Goal: Check status: Check status

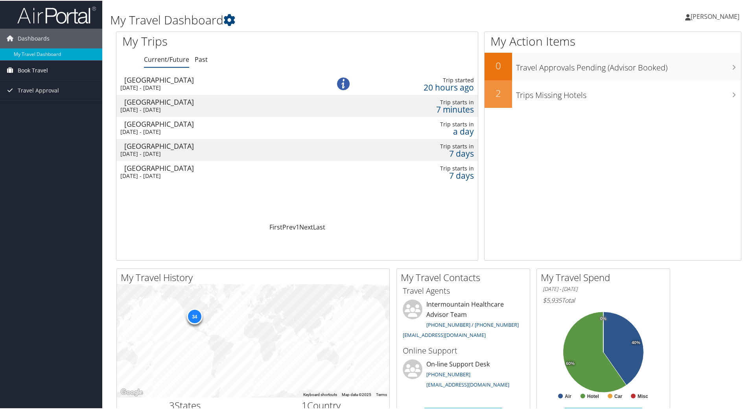
click at [34, 67] on span "Book Travel" at bounding box center [33, 70] width 30 height 20
click at [49, 98] on link "Book/Manage Online Trips" at bounding box center [51, 97] width 102 height 12
click at [44, 72] on span "Book Travel" at bounding box center [33, 70] width 30 height 20
click at [42, 115] on span "Travel Approval" at bounding box center [38, 113] width 41 height 20
click at [48, 52] on link "My Travel Dashboard" at bounding box center [51, 54] width 102 height 12
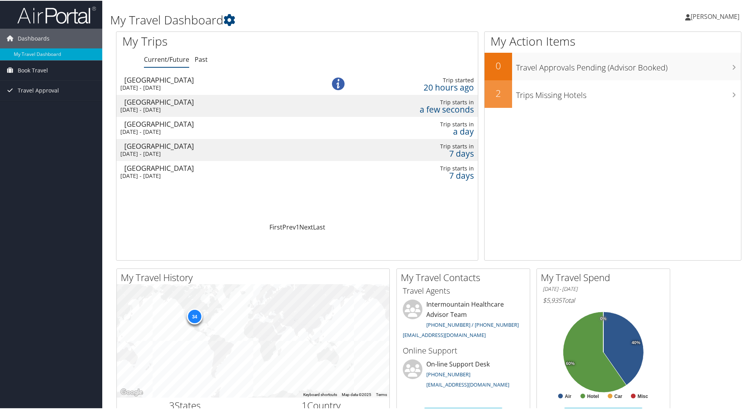
click at [190, 101] on div "[GEOGRAPHIC_DATA]" at bounding box center [218, 101] width 188 height 7
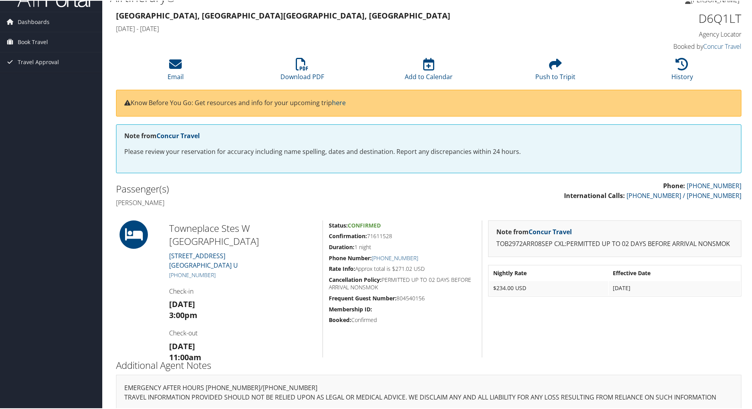
scroll to position [26, 0]
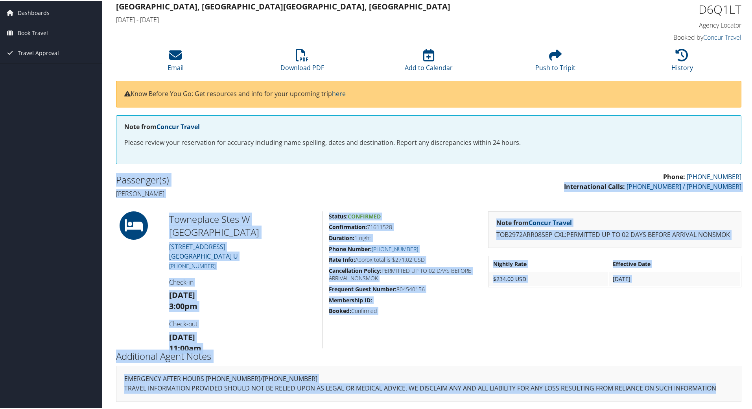
drag, startPoint x: 588, startPoint y: 185, endPoint x: 702, endPoint y: 377, distance: 223.5
click at [730, 385] on div "86056666 [GEOGRAPHIC_DATA], [GEOGRAPHIC_DATA], [GEOGRAPHIC_DATA] [GEOGRAPHIC_DA…" at bounding box center [428, 204] width 637 height 410
click at [524, 345] on div "Note from Concur Travel TOB2972ARR08SEP CXL:PERMITTED UP TO 02 DAYS BEFORE ARRI…" at bounding box center [615, 279] width 266 height 137
